Goal: Register for event/course

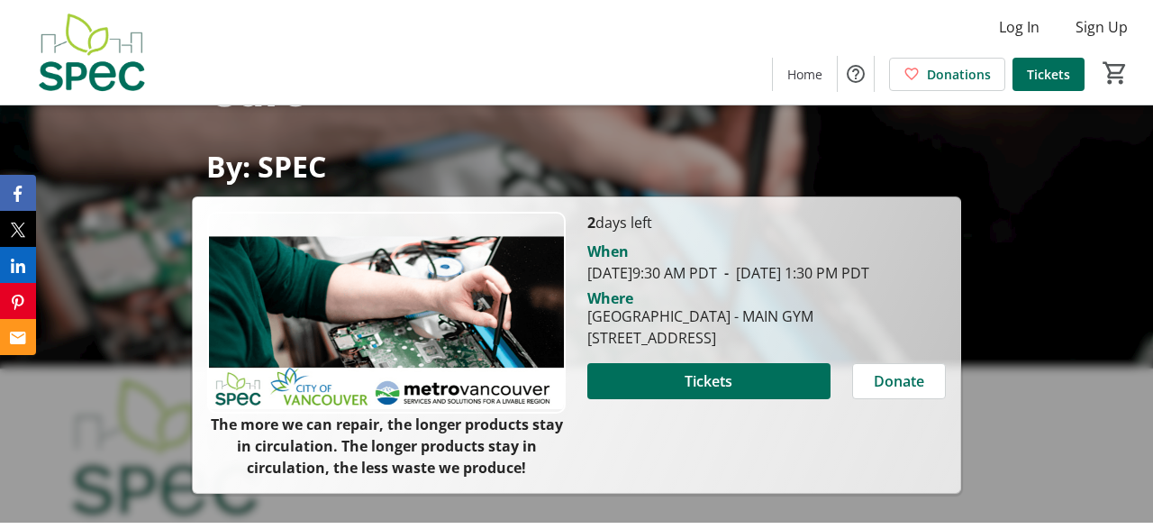
scroll to position [124, 0]
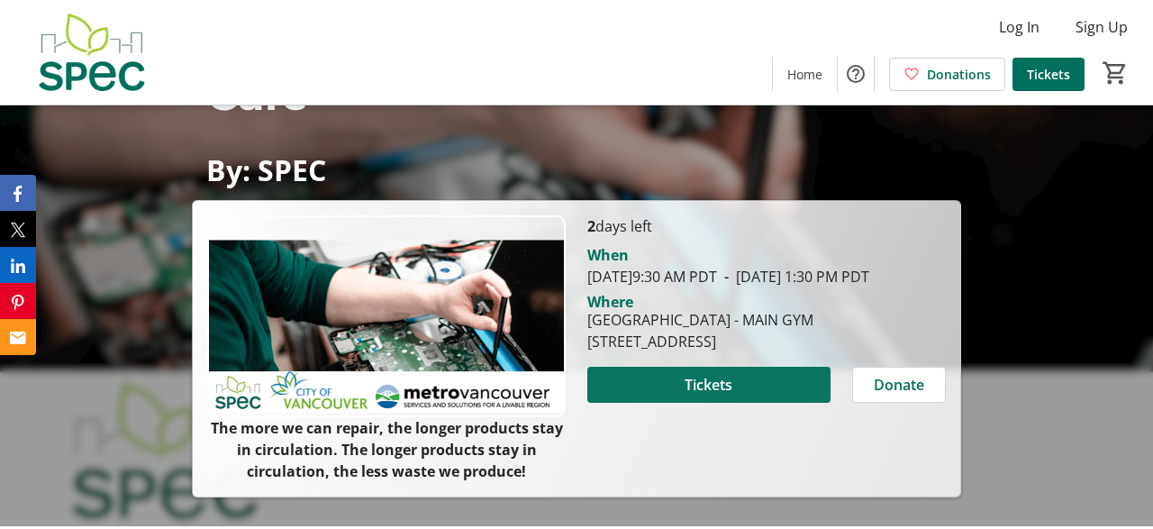
click at [708, 395] on span "Tickets" at bounding box center [708, 385] width 48 height 22
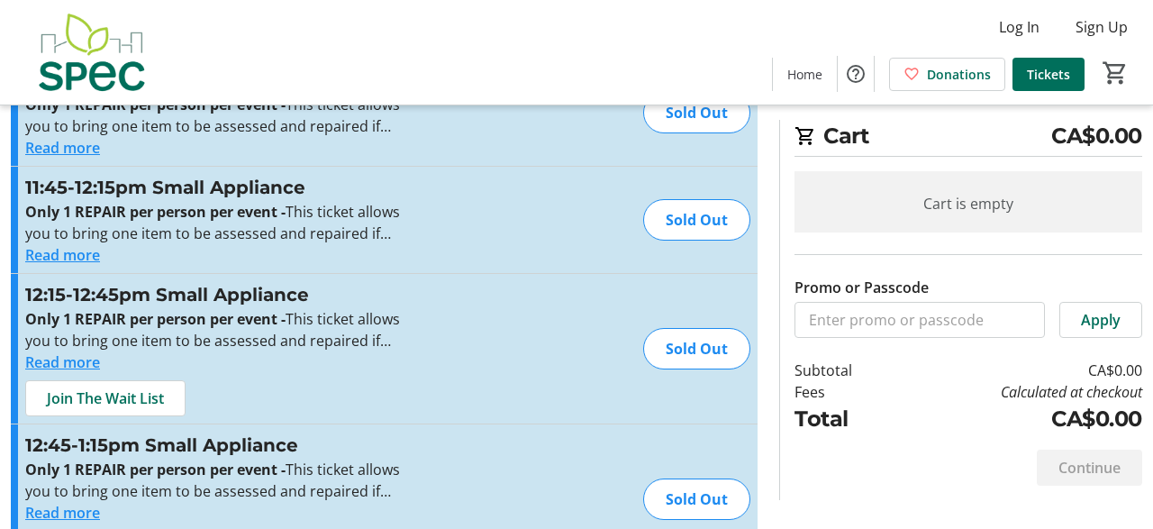
scroll to position [4013, 0]
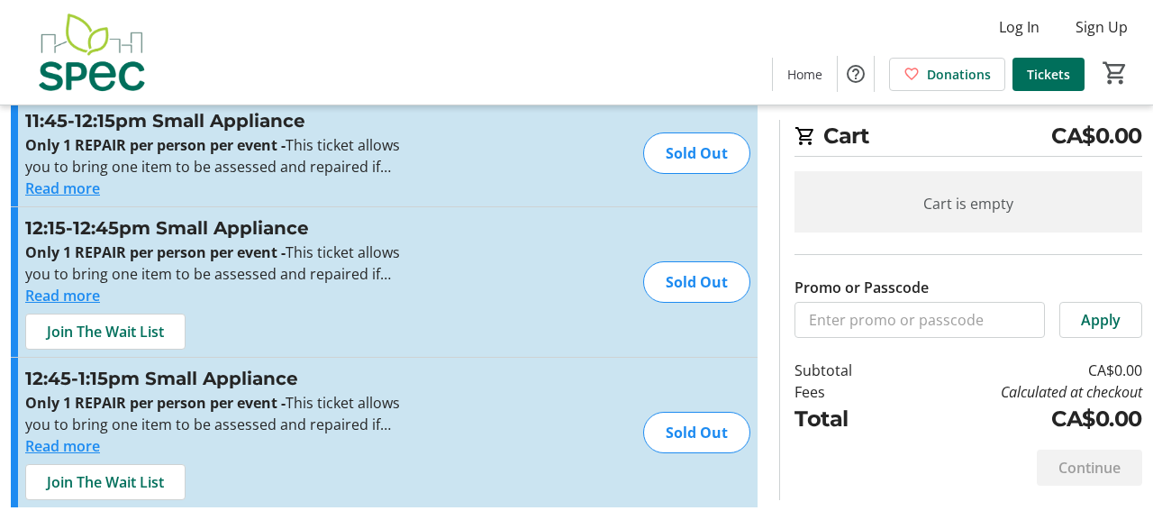
click at [81, 294] on button "Read more" at bounding box center [62, 296] width 75 height 22
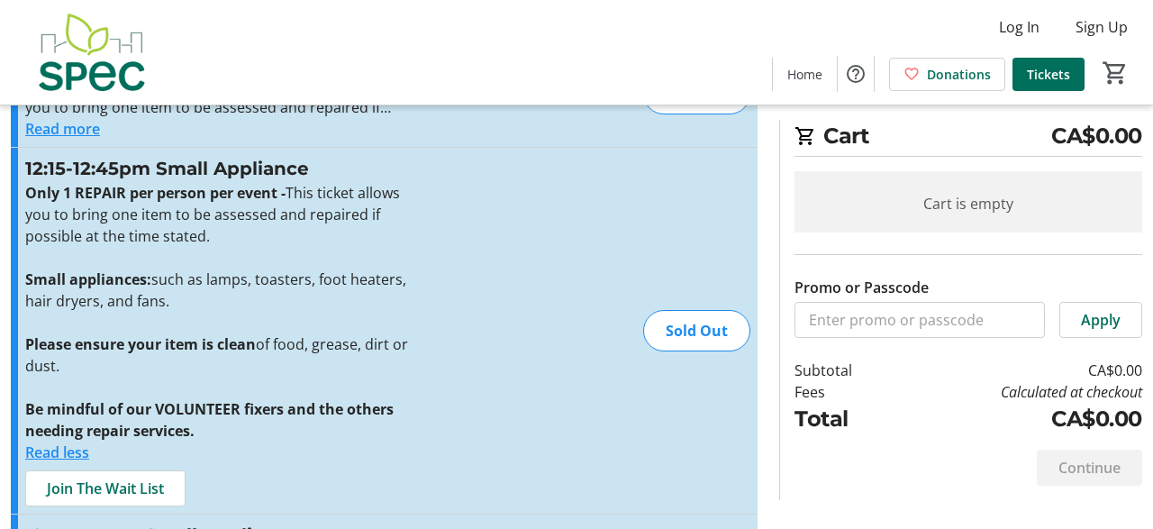
scroll to position [4085, 0]
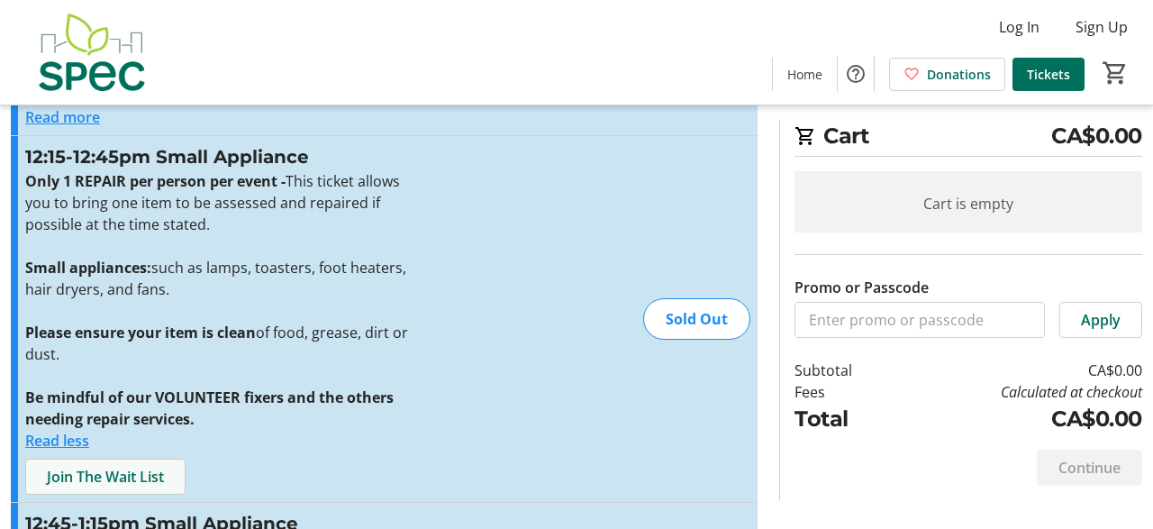
click at [134, 466] on span "Join The Wait List" at bounding box center [105, 477] width 117 height 22
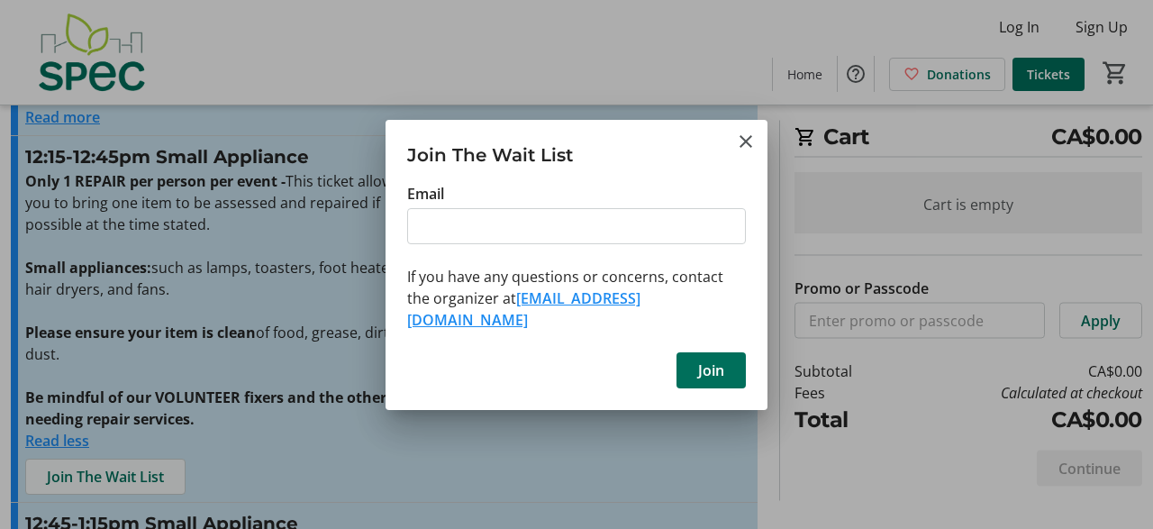
scroll to position [0, 0]
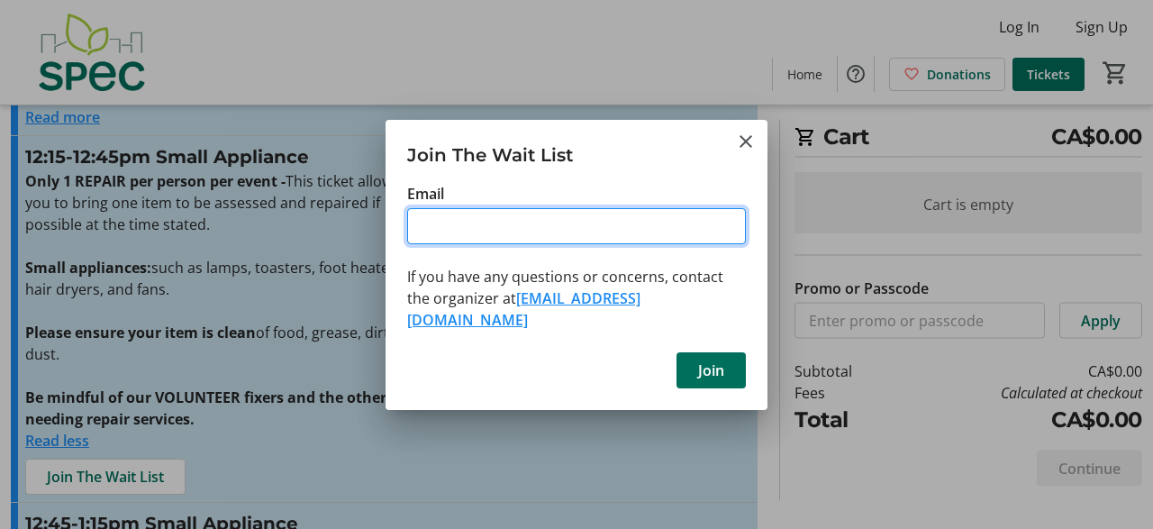
click at [440, 231] on input "Email" at bounding box center [576, 226] width 339 height 36
type input "[EMAIL_ADDRESS][DOMAIN_NAME]"
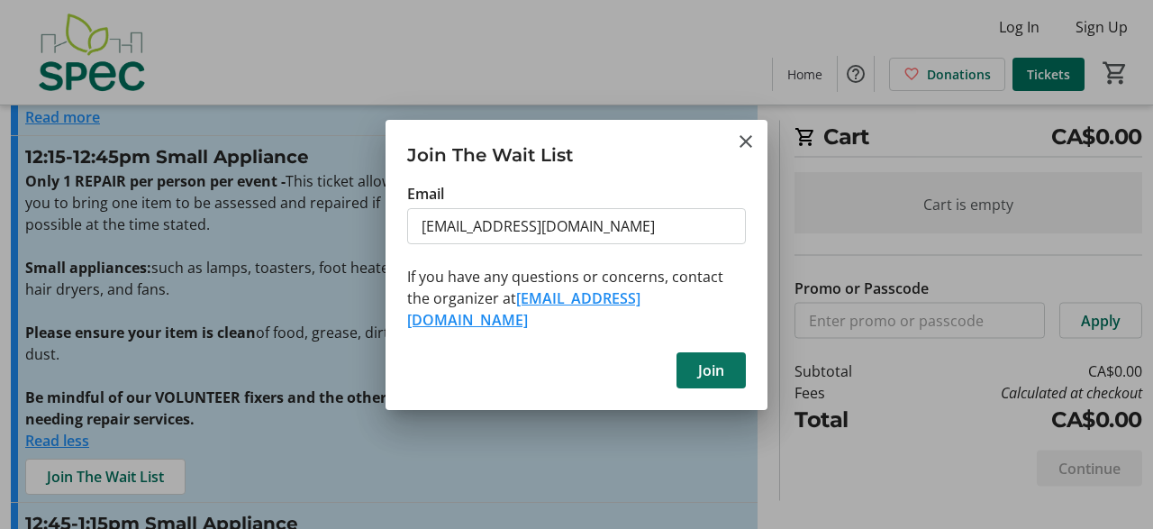
click at [717, 359] on span "Join" at bounding box center [711, 370] width 26 height 22
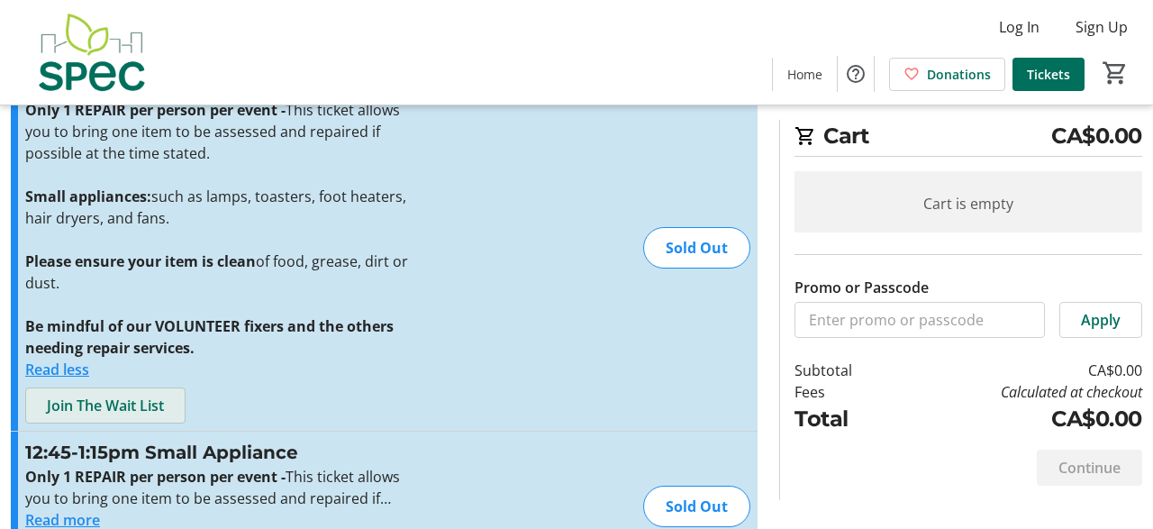
scroll to position [4166, 0]
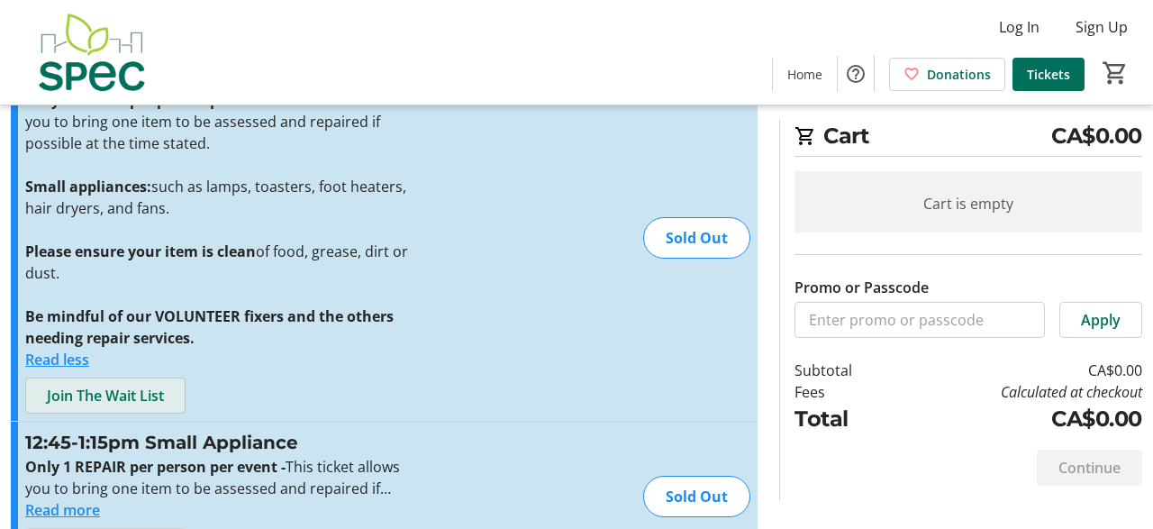
click at [139, 389] on span "Join The Wait List" at bounding box center [105, 396] width 117 height 22
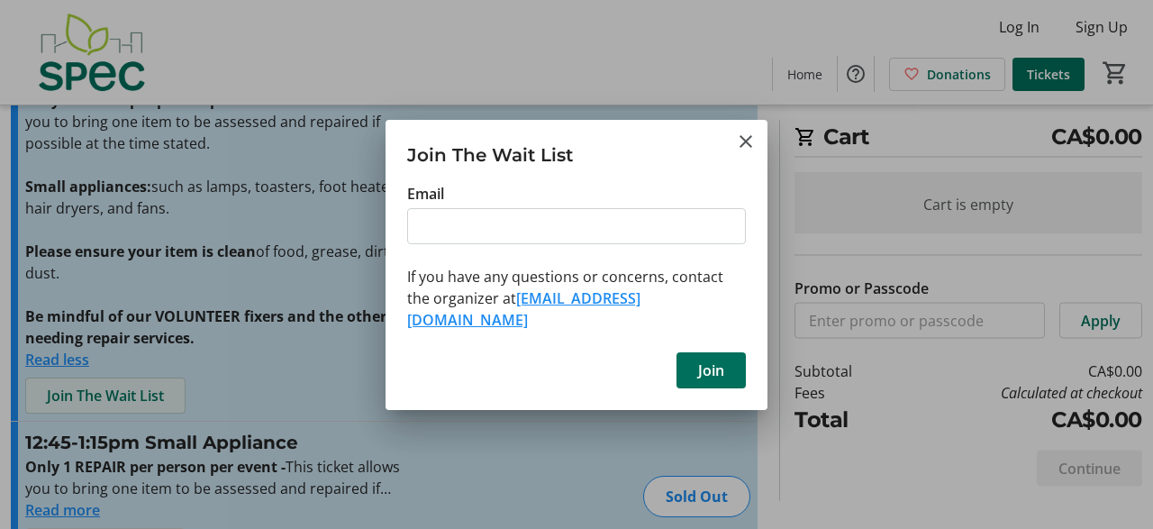
scroll to position [0, 0]
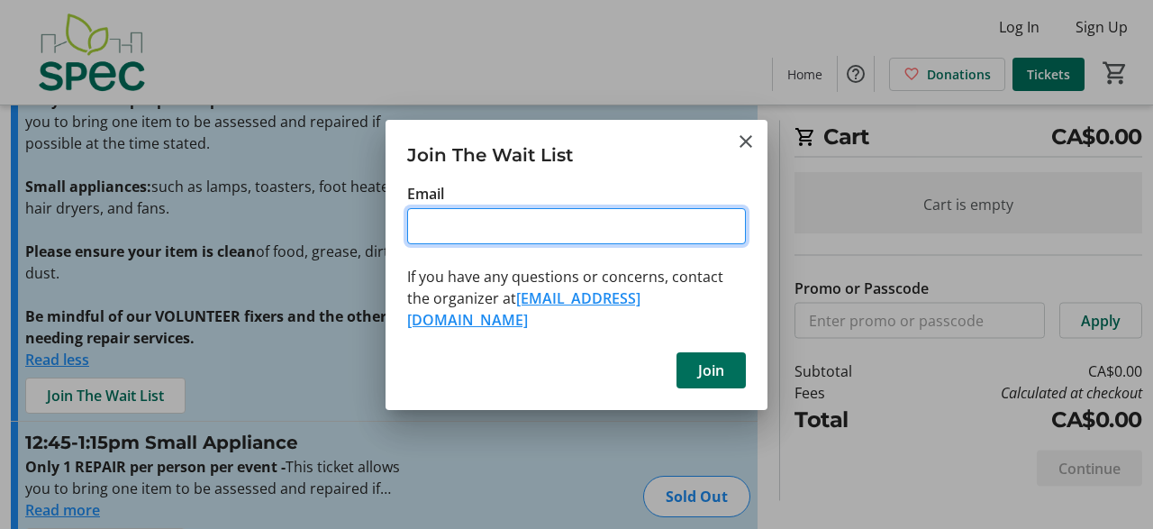
click at [423, 237] on input "Email" at bounding box center [576, 226] width 339 height 36
type input "[EMAIL_ADDRESS][DOMAIN_NAME]"
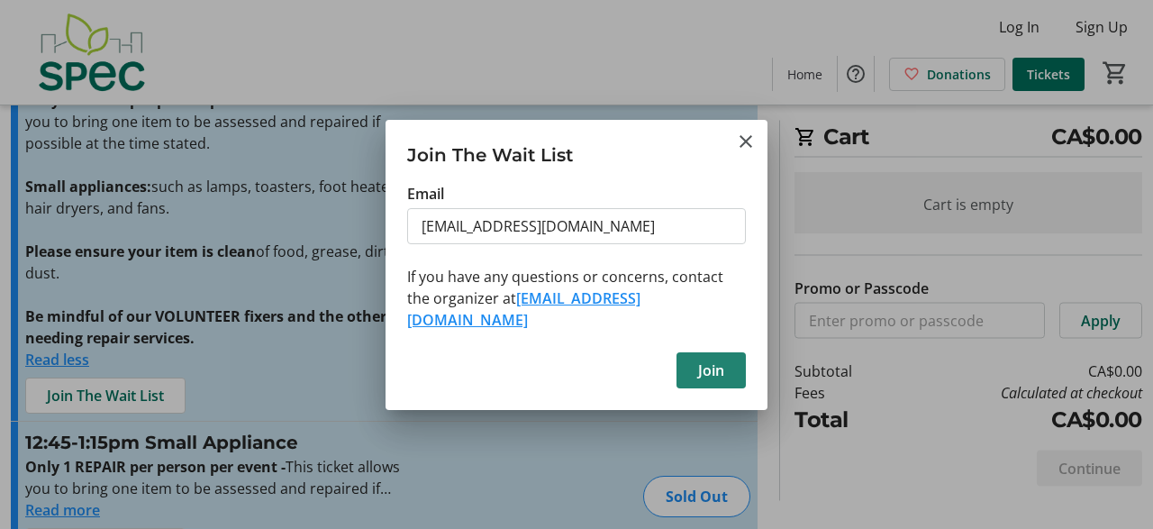
click at [710, 359] on span "Join" at bounding box center [711, 370] width 26 height 22
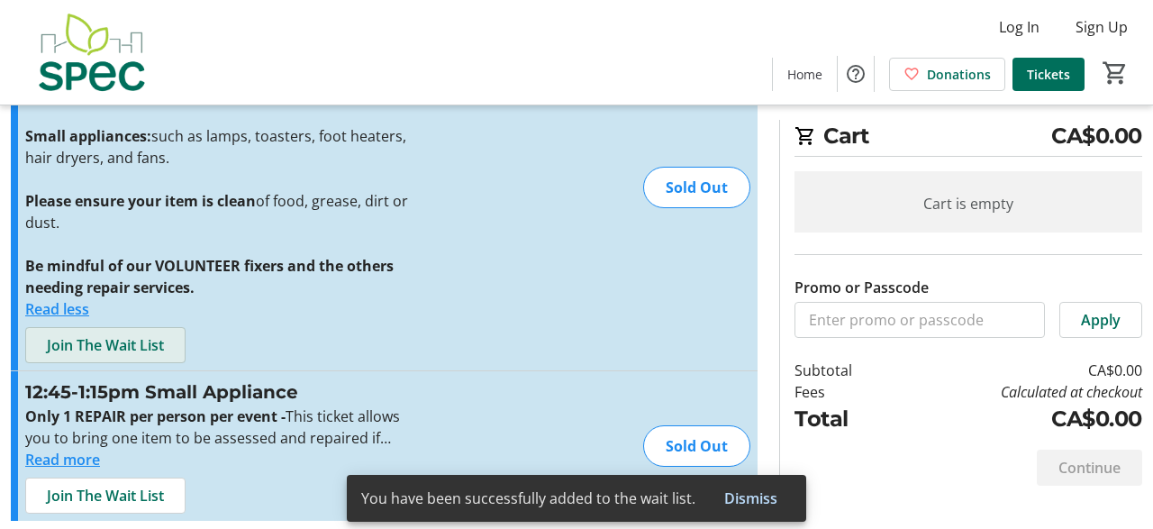
scroll to position [4230, 0]
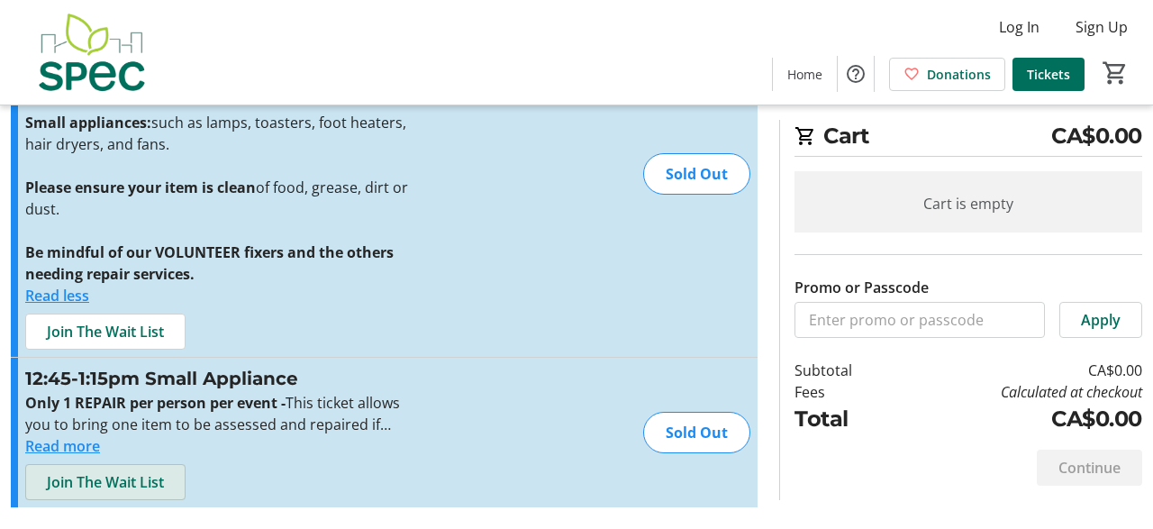
click at [132, 475] on span "Join The Wait List" at bounding box center [105, 482] width 117 height 22
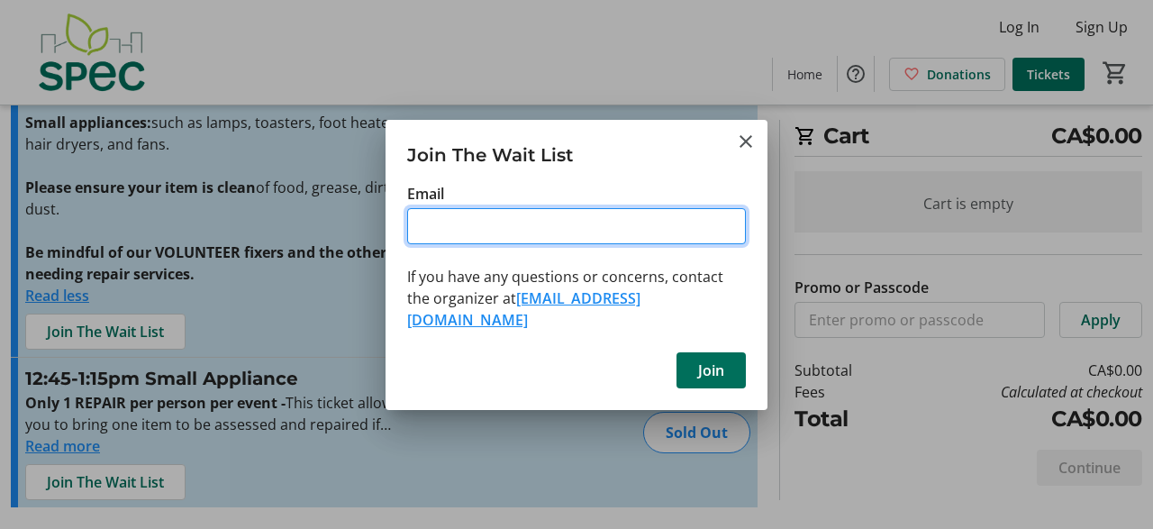
click at [426, 234] on input "Email" at bounding box center [576, 226] width 339 height 36
type input "[EMAIL_ADDRESS][DOMAIN_NAME]"
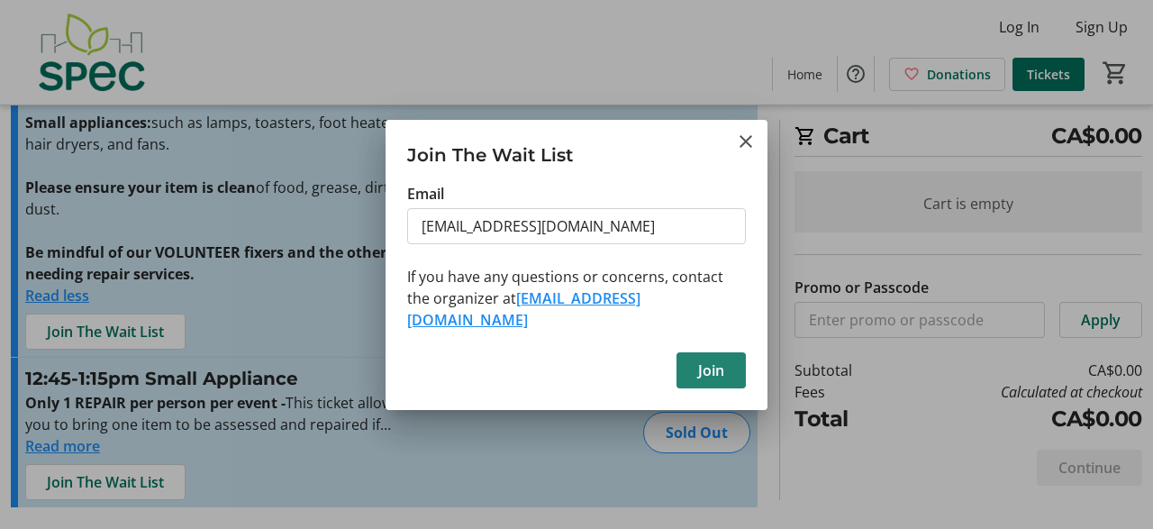
click at [714, 359] on span "Join" at bounding box center [711, 370] width 26 height 22
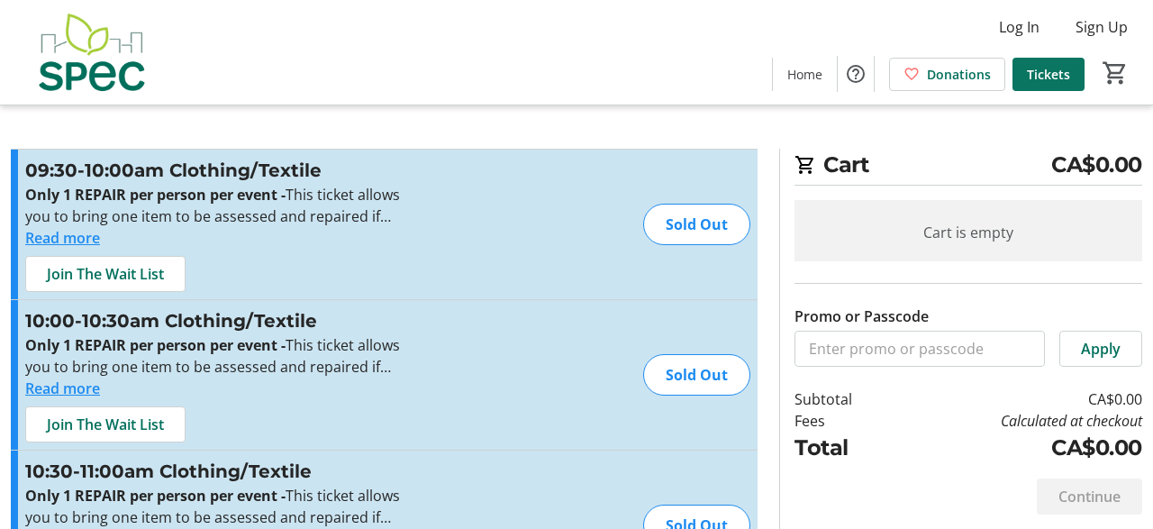
click at [1054, 67] on span "Tickets" at bounding box center [1048, 74] width 43 height 19
